Goal: Task Accomplishment & Management: Manage account settings

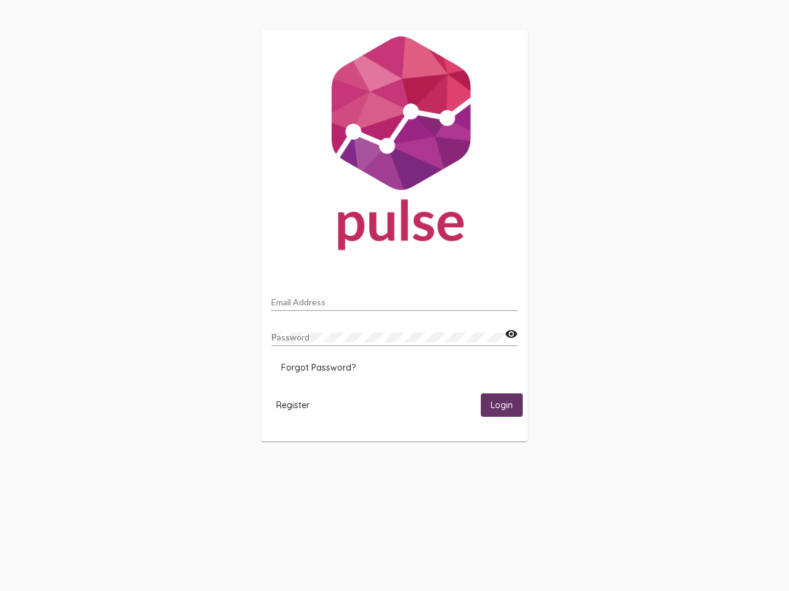
click at [394, 299] on input "Email Address" at bounding box center [394, 303] width 246 height 10
click at [511, 335] on mat-icon "visibility" at bounding box center [511, 334] width 13 height 15
click at [318, 368] on span "Forgot Password?" at bounding box center [318, 367] width 75 height 11
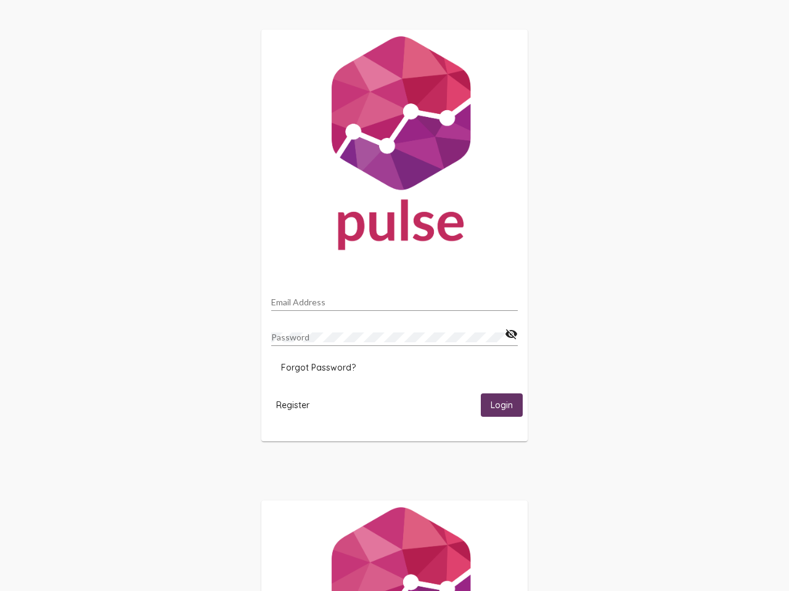
click at [293, 405] on span "Register" at bounding box center [292, 405] width 33 height 11
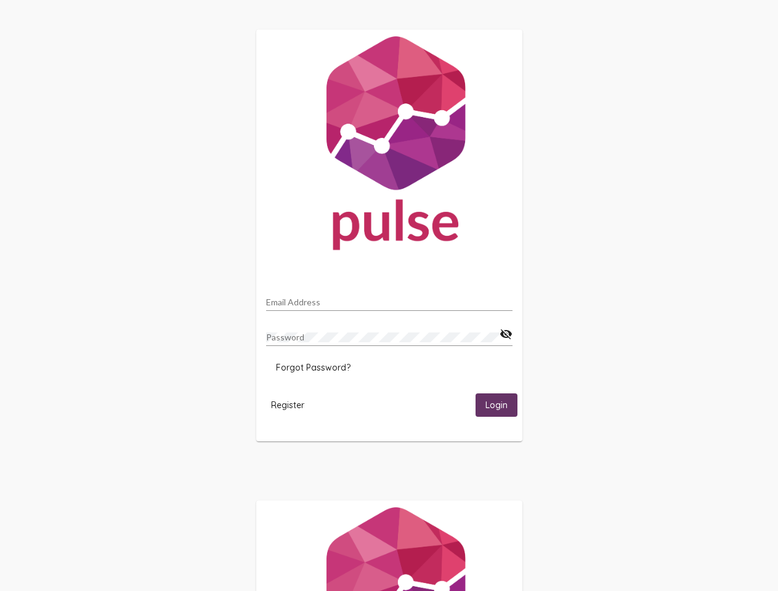
click at [501, 405] on span "Login" at bounding box center [496, 405] width 22 height 11
